Goal: Task Accomplishment & Management: Manage account settings

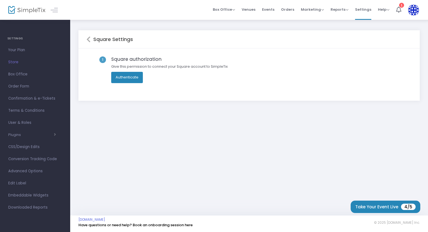
click at [117, 74] on button "Authenticate" at bounding box center [127, 77] width 32 height 11
click at [151, 225] on link "Have questions or need help? Book an onboarding session here" at bounding box center [135, 224] width 114 height 5
click at [16, 49] on span "Your Plan" at bounding box center [35, 49] width 54 height 7
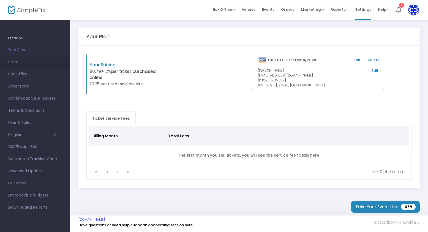
click at [15, 62] on span "Store" at bounding box center [35, 62] width 54 height 7
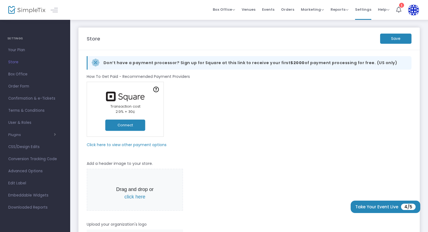
scroll to position [28, 0]
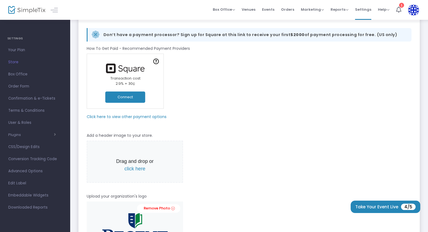
click at [138, 116] on m-panel-subtitle "Click here to view other payment options" at bounding box center [127, 117] width 80 height 6
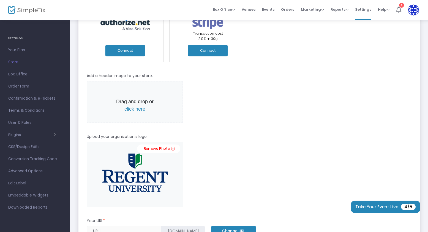
scroll to position [0, 0]
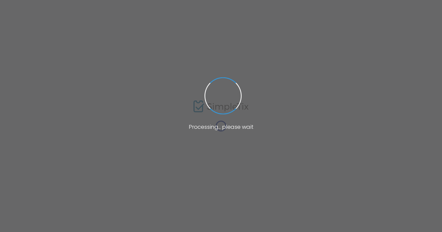
scroll to position [7, 0]
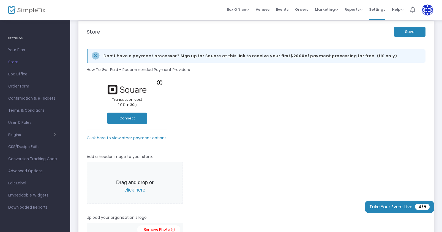
click at [154, 139] on m-panel-subtitle "Click here to view other payment options" at bounding box center [127, 138] width 80 height 6
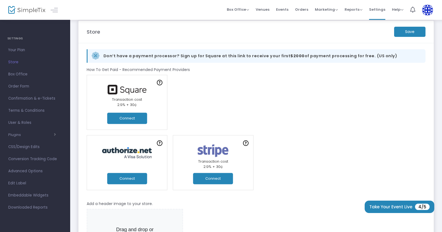
click at [201, 177] on button "Connect" at bounding box center [213, 178] width 40 height 11
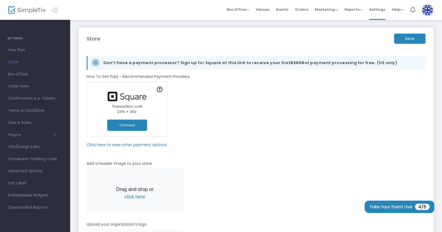
click at [416, 9] on li "1" at bounding box center [413, 10] width 12 height 20
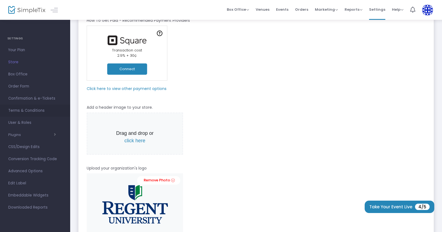
scroll to position [28, 0]
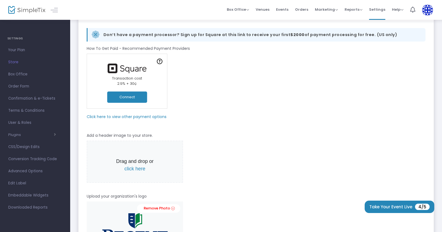
click at [425, 8] on img at bounding box center [427, 9] width 11 height 11
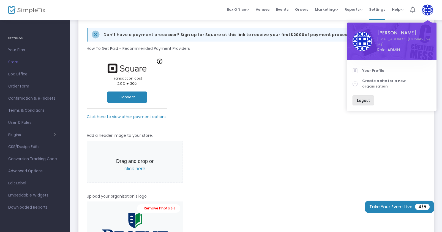
click at [359, 98] on span "Logout" at bounding box center [363, 100] width 13 height 4
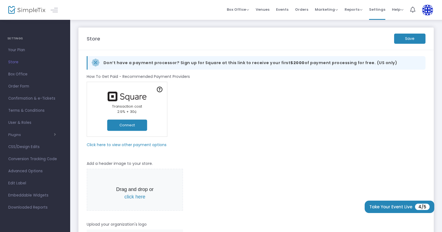
click at [138, 143] on m-panel-subtitle "Click here to view other payment options" at bounding box center [127, 145] width 80 height 6
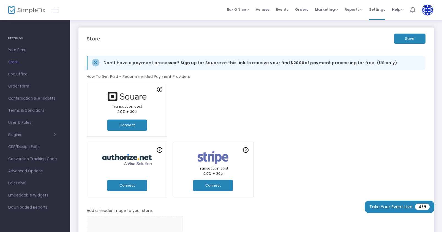
click at [211, 183] on button "Connect" at bounding box center [213, 185] width 40 height 11
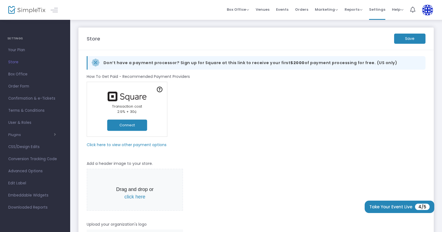
click at [428, 7] on img at bounding box center [427, 9] width 11 height 11
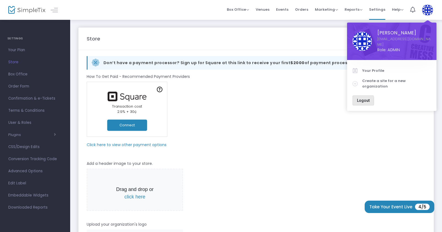
click at [357, 98] on span "Logout" at bounding box center [363, 100] width 13 height 4
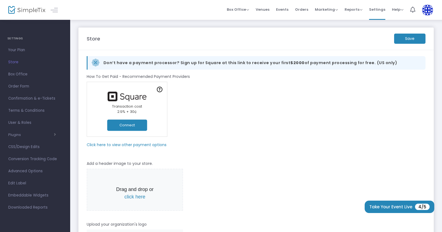
click at [114, 145] on m-panel-subtitle "Click here to view other payment options" at bounding box center [127, 145] width 80 height 6
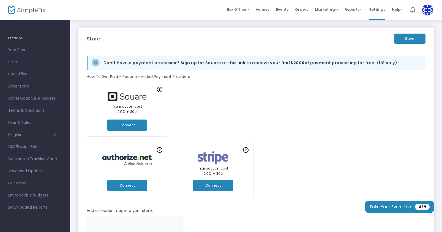
click at [209, 188] on button "Connect" at bounding box center [213, 185] width 40 height 11
